Goal: Task Accomplishment & Management: Manage account settings

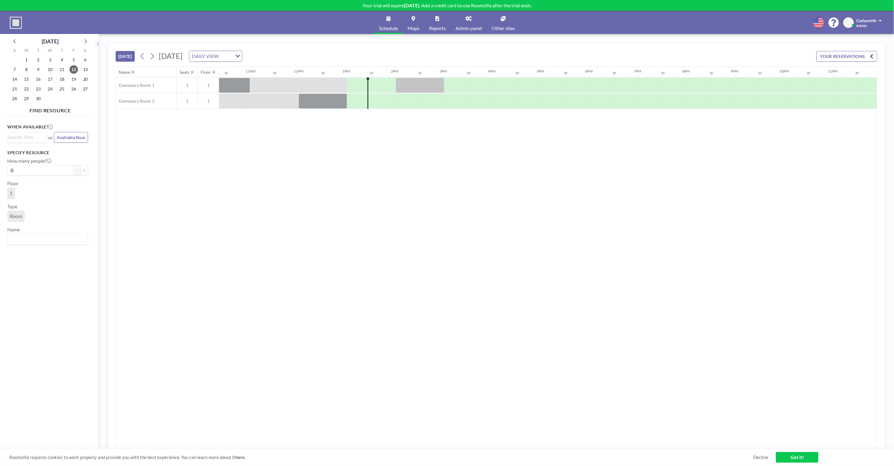
click at [286, 190] on div "Name Seats Floor 12AM 30 1AM 30 2AM 30 3AM 30 4AM 30 5AM 30 6AM 30 7AM 30 8AM 3…" at bounding box center [496, 258] width 761 height 382
click at [292, 186] on div "Name Seats Floor 12AM 30 1AM 30 2AM 30 3AM 30 4AM 30 5AM 30 6AM 30 7AM 30 8AM 3…" at bounding box center [496, 258] width 761 height 382
click at [291, 184] on div "Name Seats Floor 12AM 30 1AM 30 2AM 30 3AM 30 4AM 30 5AM 30 6AM 30 7AM 30 8AM 3…" at bounding box center [496, 258] width 761 height 382
click at [444, 22] on link "Reports" at bounding box center [437, 22] width 26 height 23
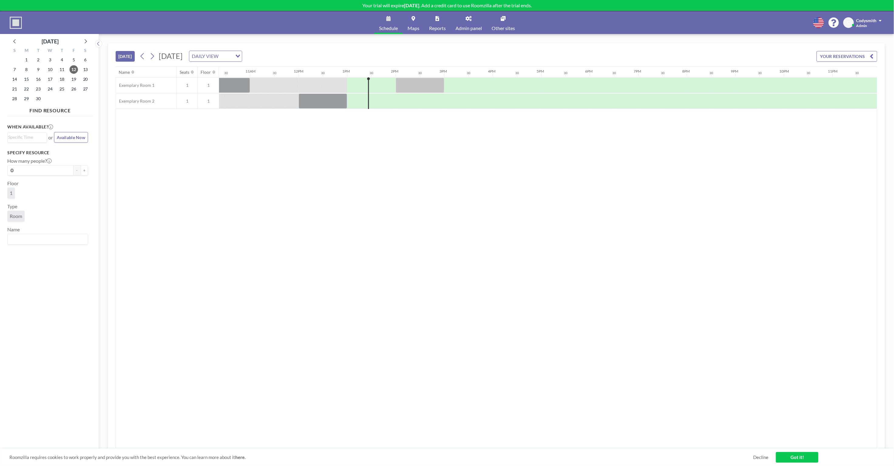
scroll to position [0, 507]
click at [490, 6] on p "Your trial will expire [DATE] . Add a credit card to use Roomzilla after the tr…" at bounding box center [447, 5] width 894 height 6
click at [295, 171] on div "Name Seats Floor 12AM 30 1AM 30 2AM 30 3AM 30 4AM 30 5AM 30 6AM 30 7AM 30 8AM 3…" at bounding box center [496, 258] width 761 height 382
click at [294, 162] on div "Name Seats Floor 12AM 30 1AM 30 2AM 30 3AM 30 4AM 30 5AM 30 6AM 30 7AM 30 8AM 3…" at bounding box center [496, 258] width 761 height 382
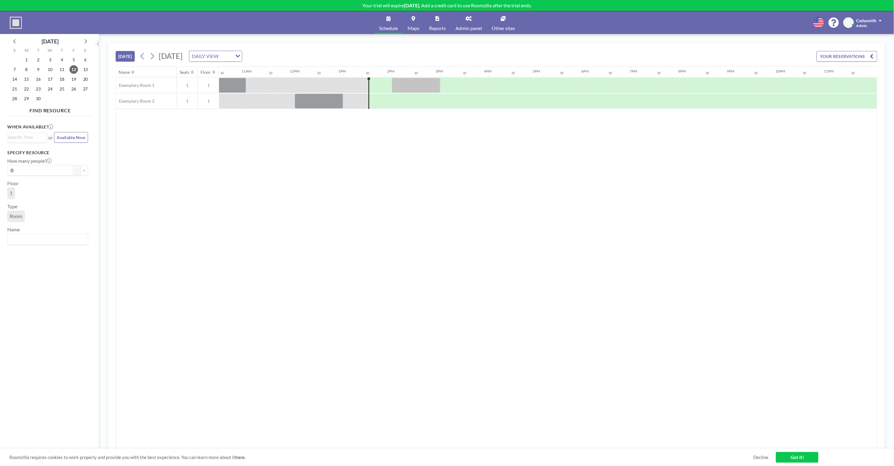
click at [465, 21] on link "Admin panel" at bounding box center [468, 22] width 36 height 23
